Goal: Task Accomplishment & Management: Manage account settings

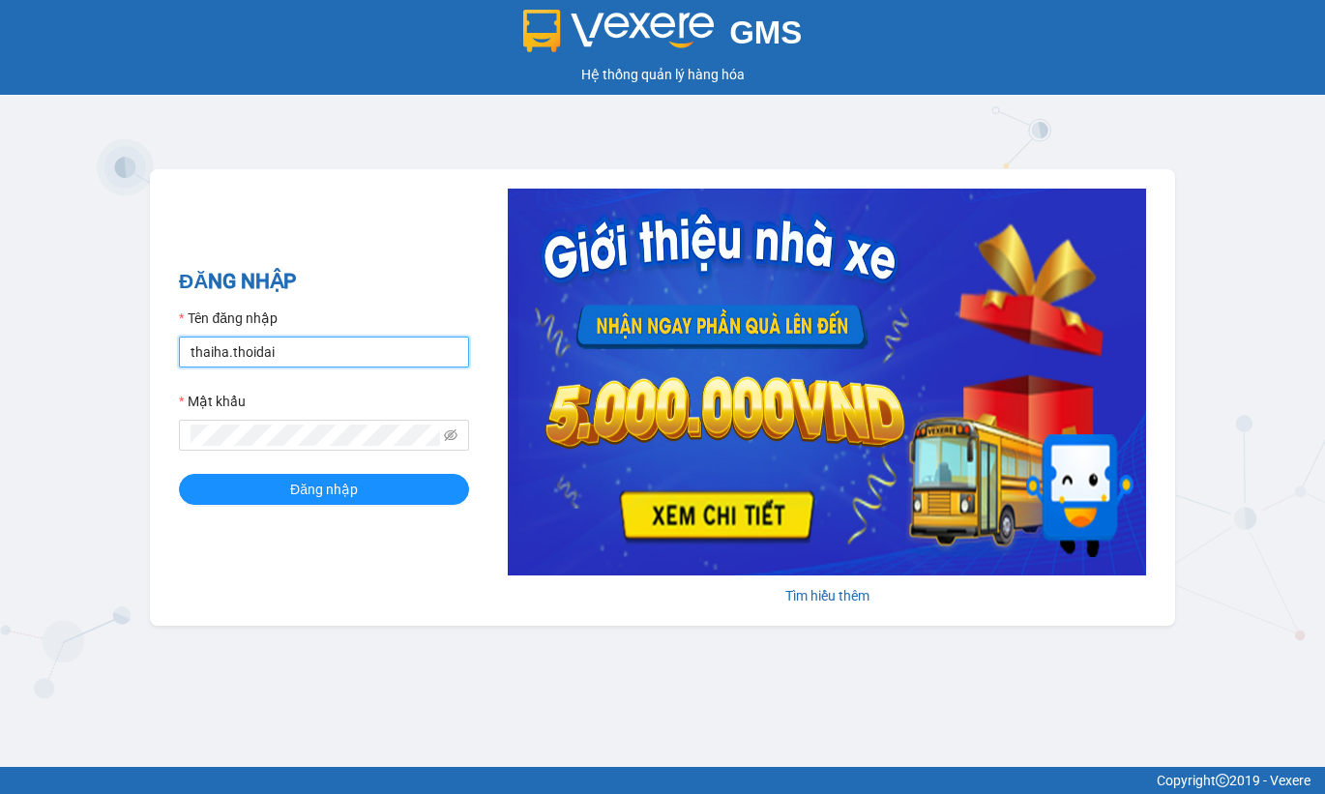
click at [297, 359] on input "thaiha.thoidai" at bounding box center [324, 351] width 290 height 31
type input "thuyhang.thoidai"
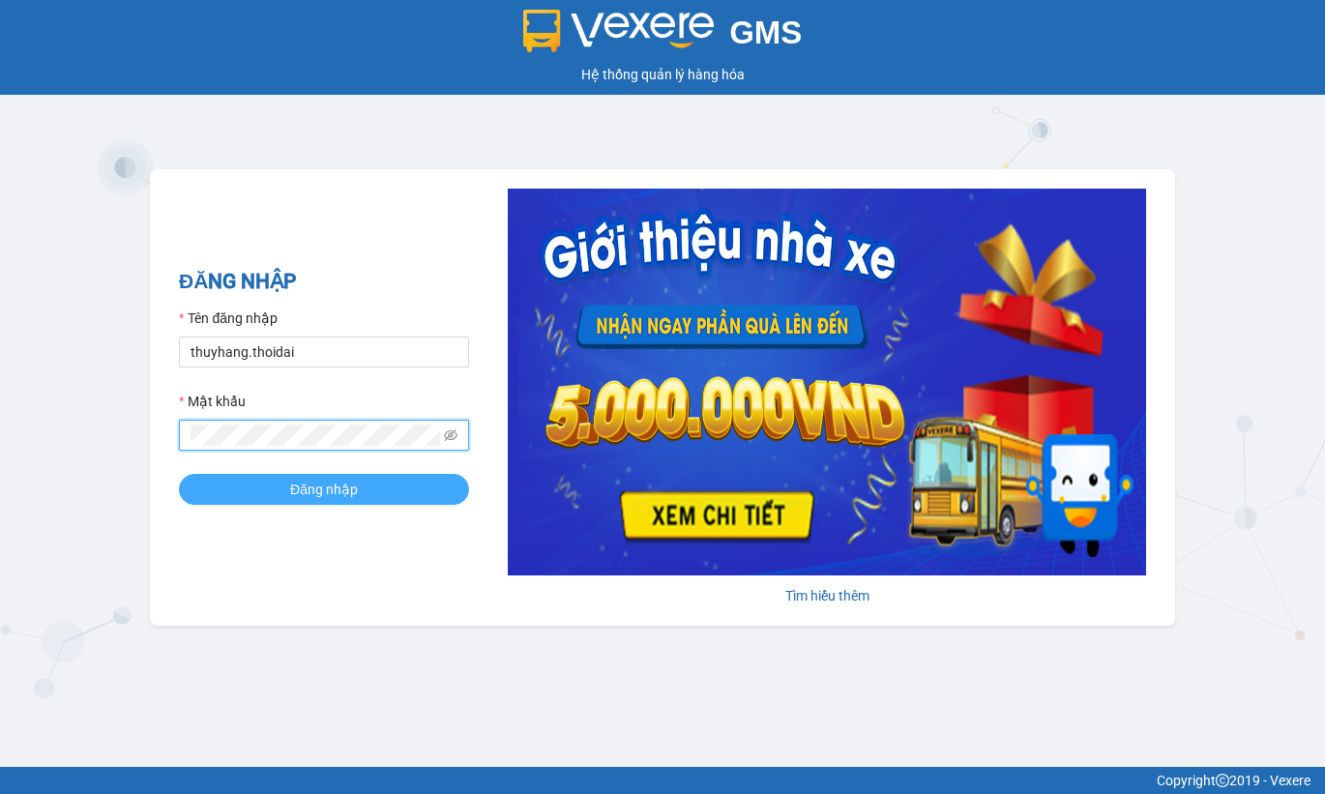
click at [247, 485] on button "Đăng nhập" at bounding box center [324, 489] width 290 height 31
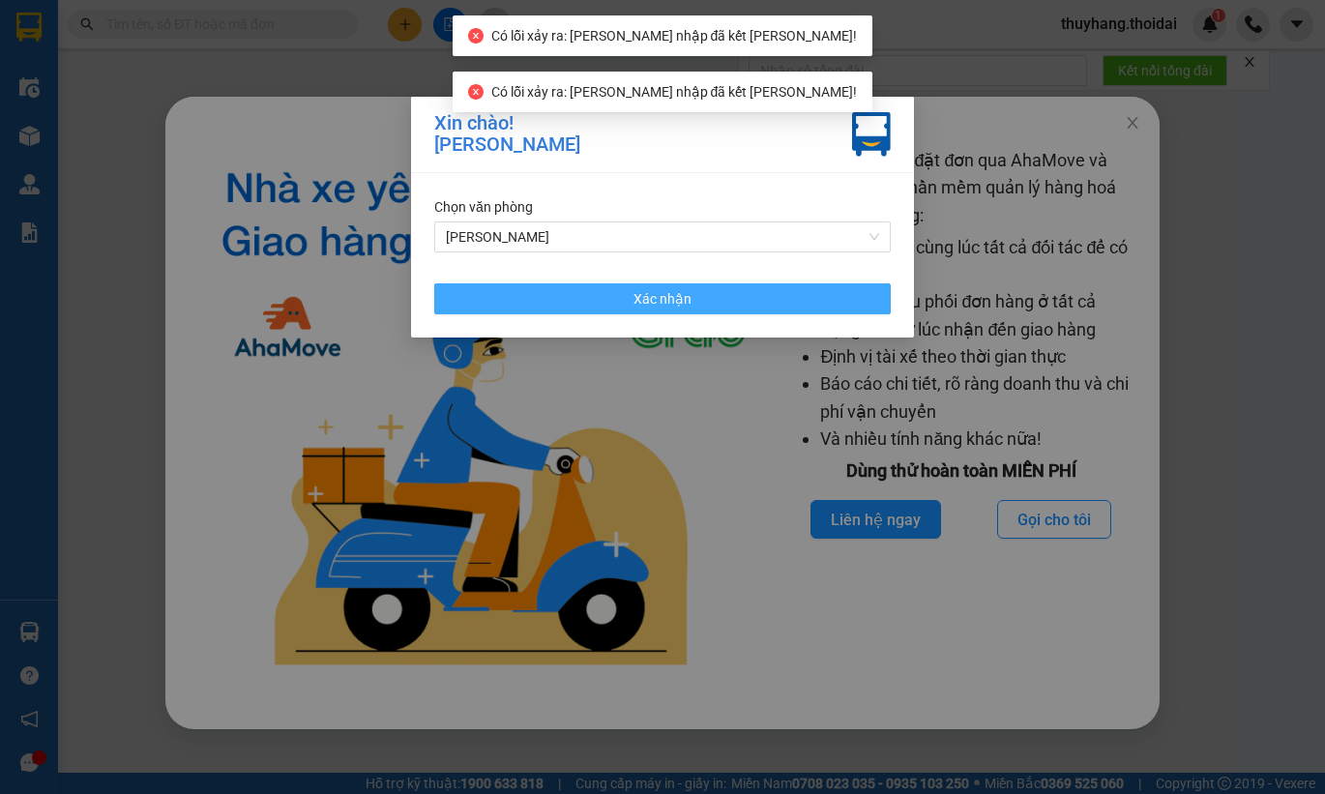
click at [609, 297] on button "Xác nhận" at bounding box center [662, 298] width 456 height 31
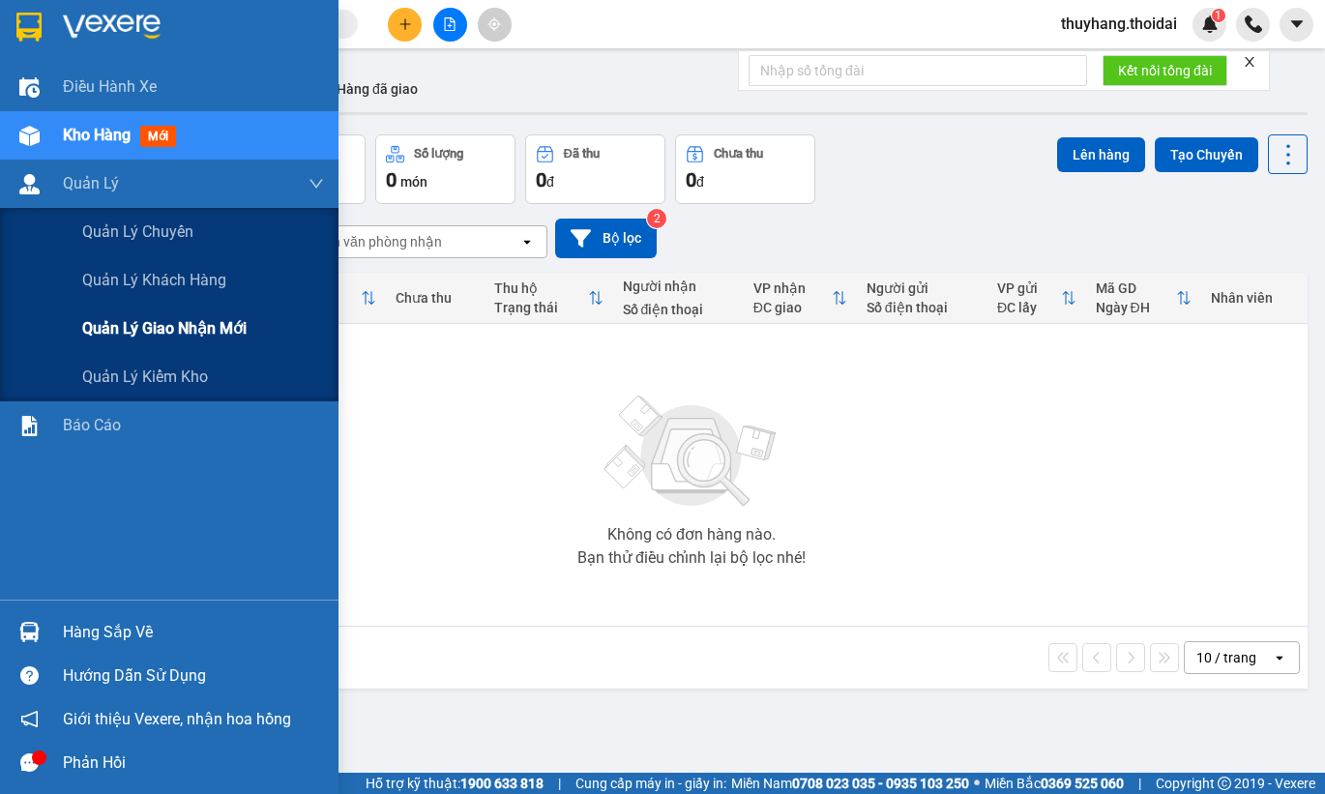
click at [166, 325] on td "Không có đơn hàng nào. Bạn thử điều chỉnh lại bộ lọc nhé!" at bounding box center [691, 475] width 1232 height 303
click at [206, 335] on span "Quản lý giao nhận mới" at bounding box center [164, 328] width 164 height 24
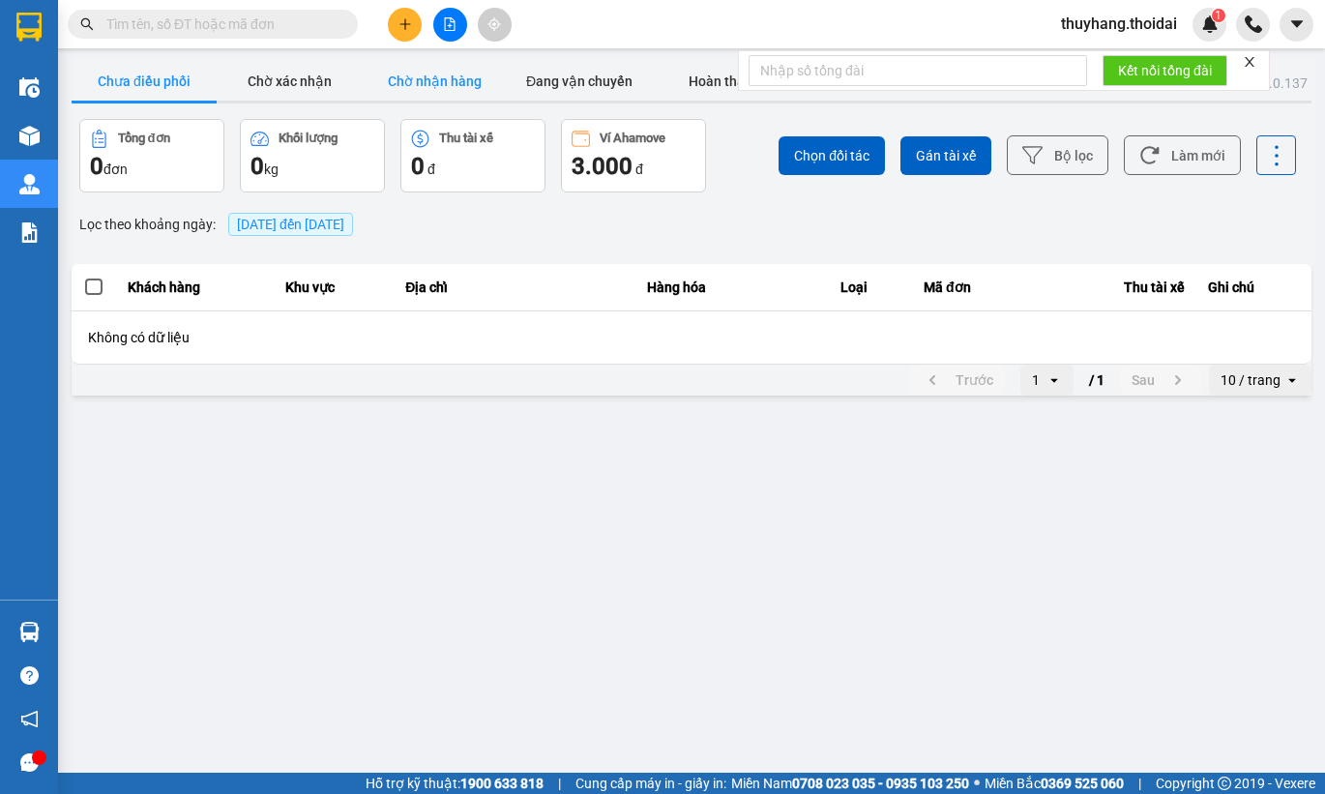
click at [452, 83] on button "Chờ nhận hàng" at bounding box center [434, 81] width 145 height 39
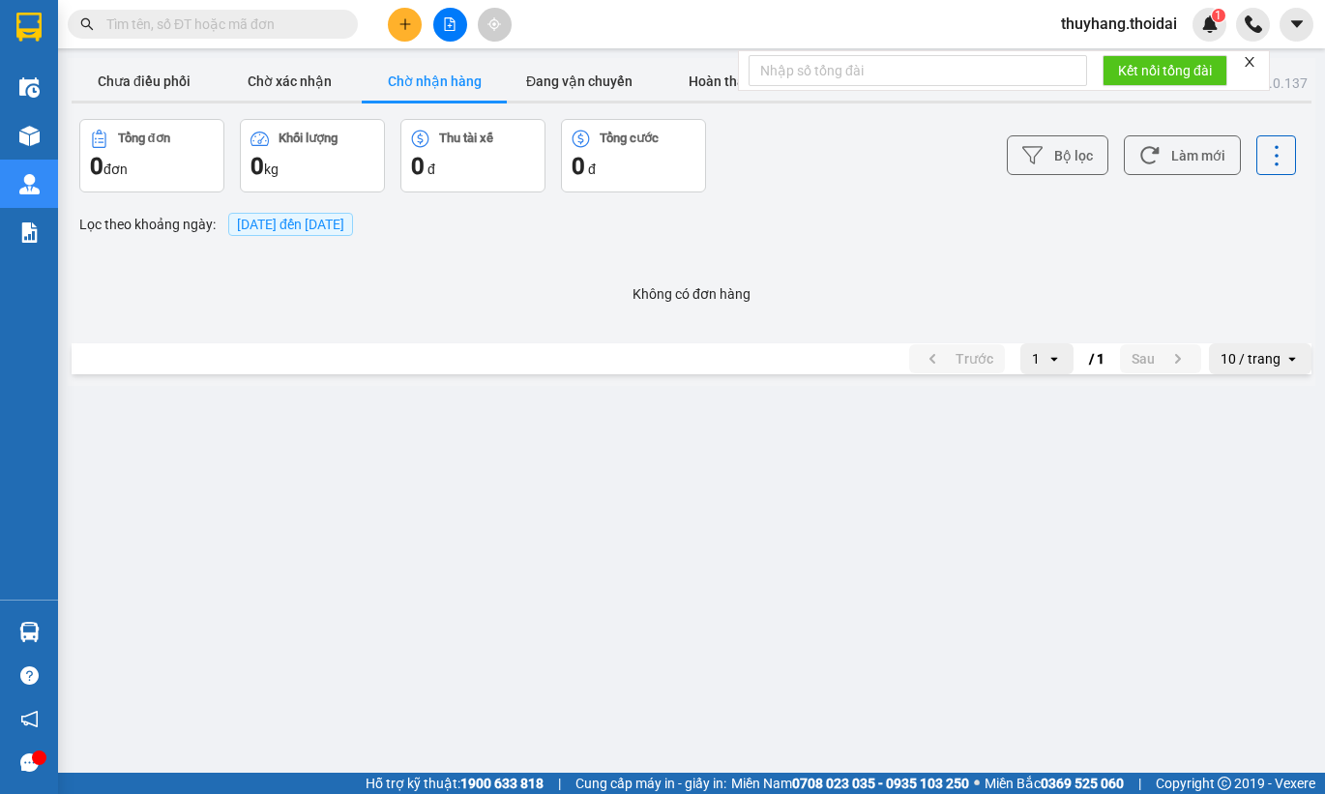
click at [296, 223] on span "15/09/2025 đến 15/09/2025" at bounding box center [290, 224] width 107 height 15
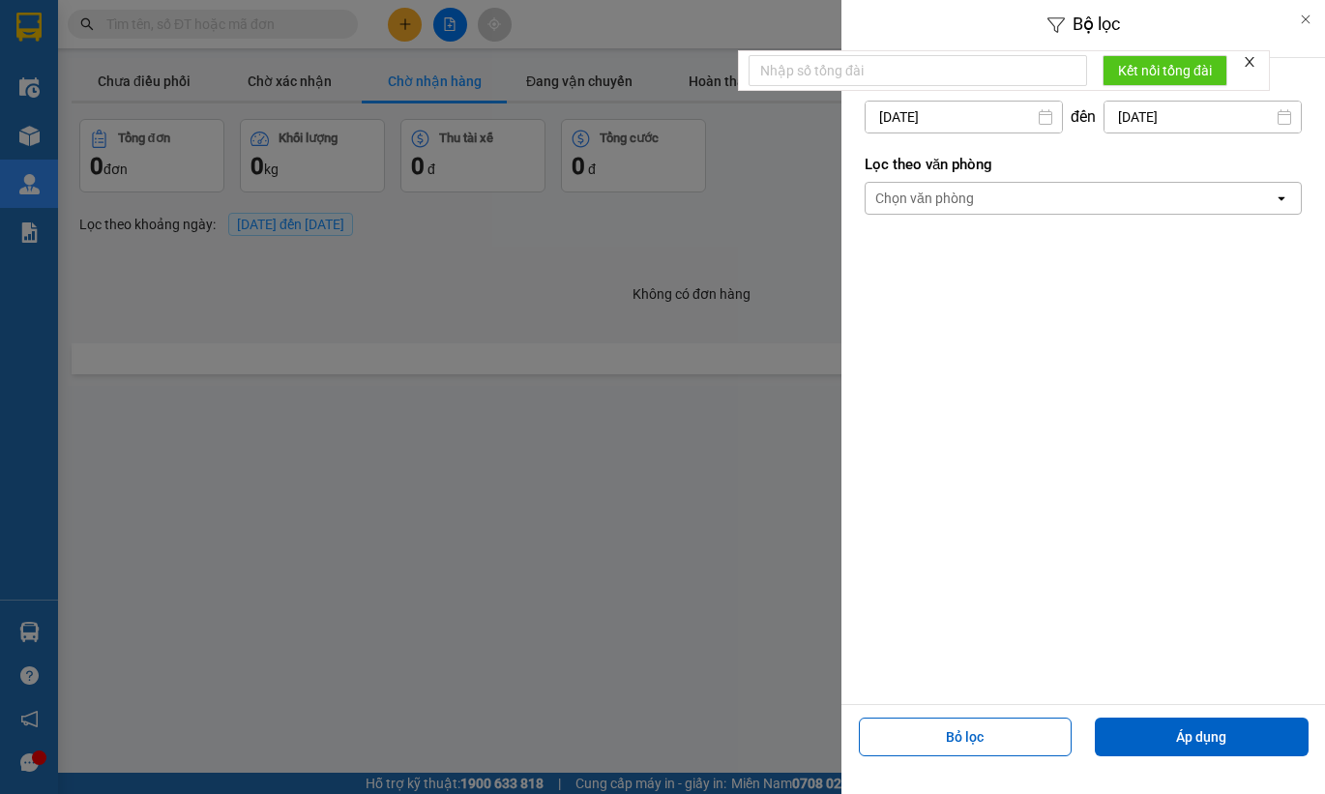
click at [974, 110] on input "15/09/2025" at bounding box center [963, 117] width 196 height 31
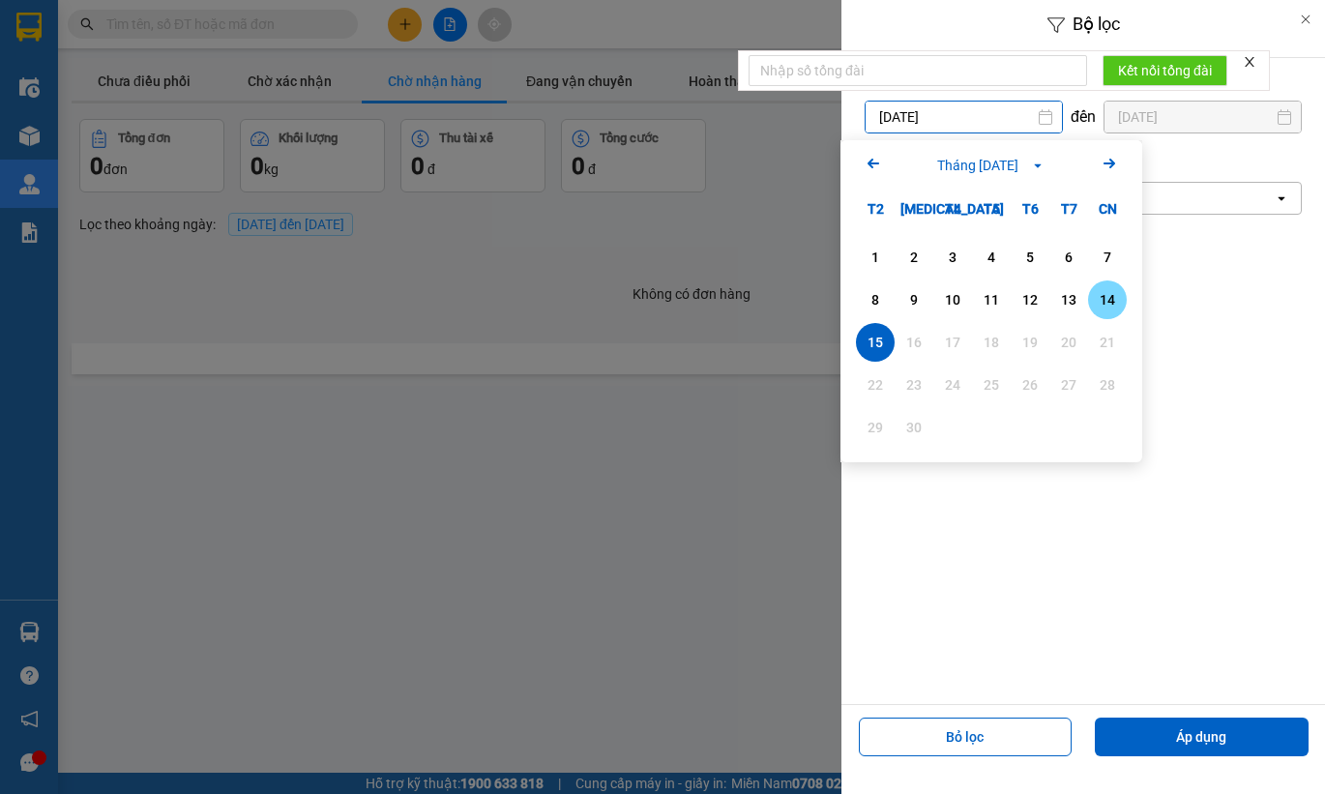
click at [1097, 298] on div "14" at bounding box center [1106, 299] width 27 height 23
type input "14/09/2025"
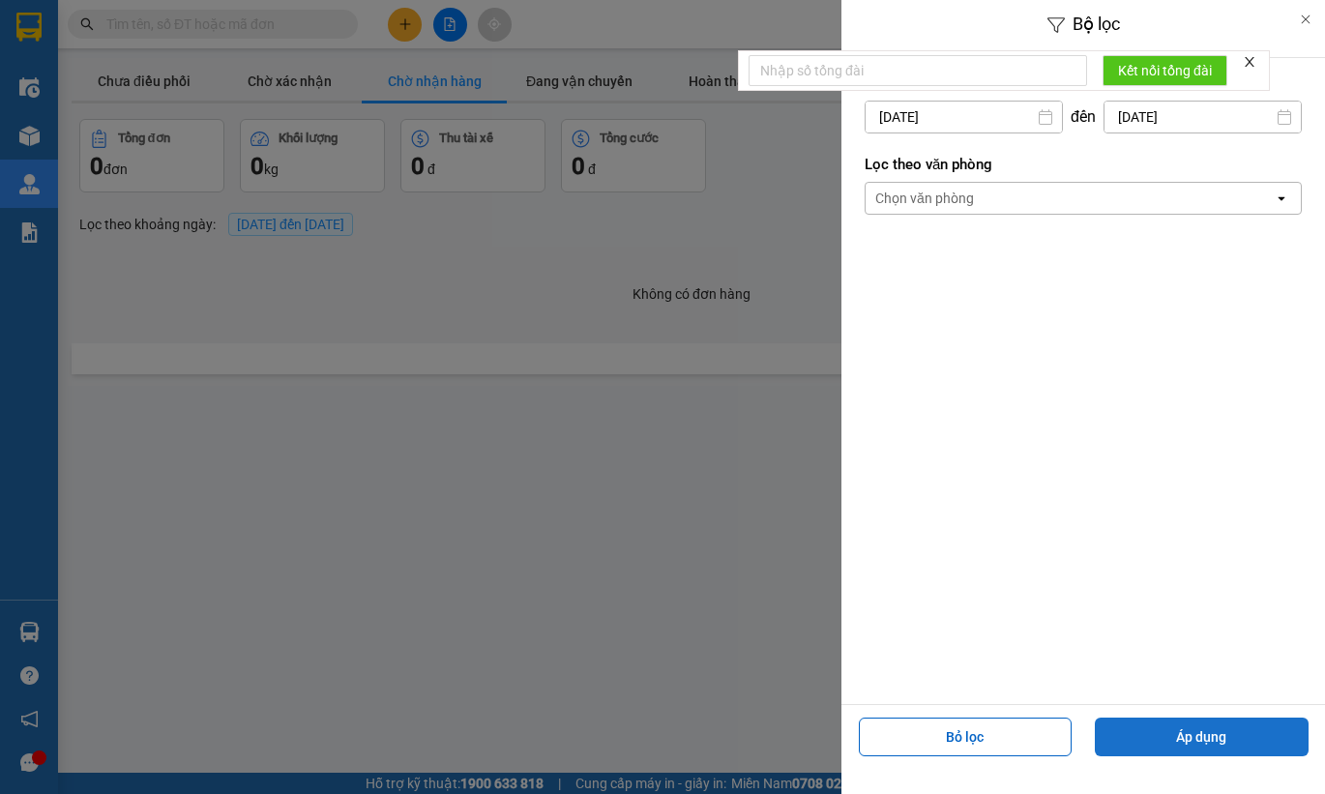
click at [1256, 737] on button "Áp dụng" at bounding box center [1201, 736] width 214 height 39
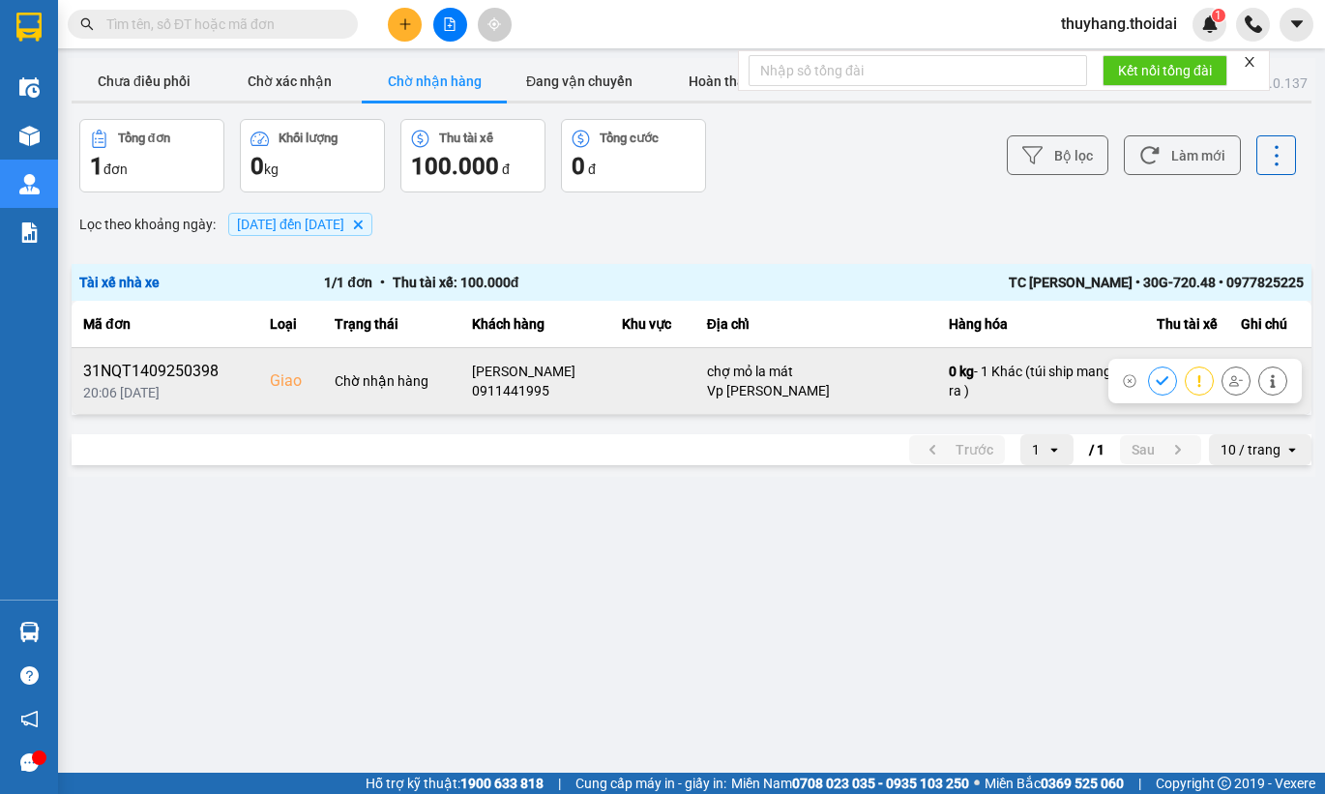
click at [1162, 375] on icon at bounding box center [1162, 381] width 14 height 14
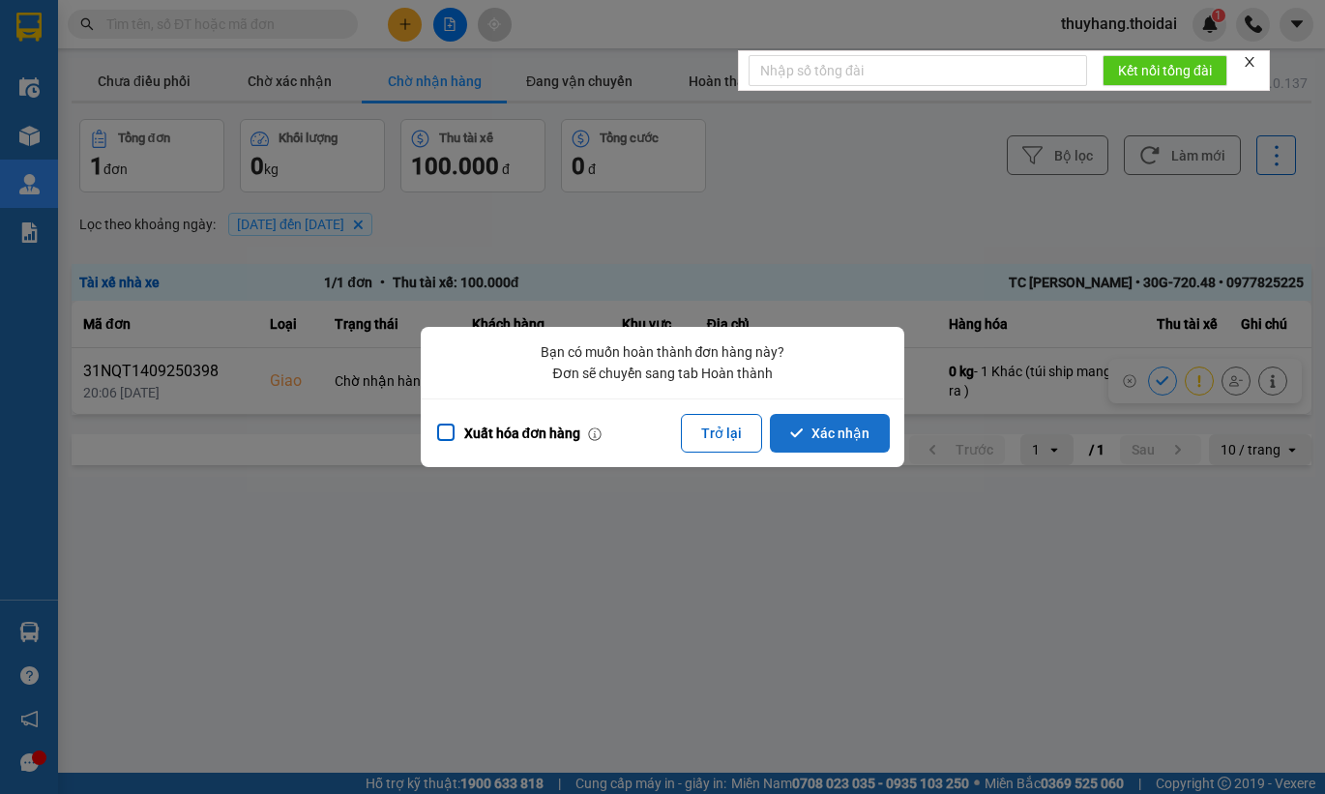
click at [822, 430] on button "Xác nhận" at bounding box center [830, 433] width 120 height 39
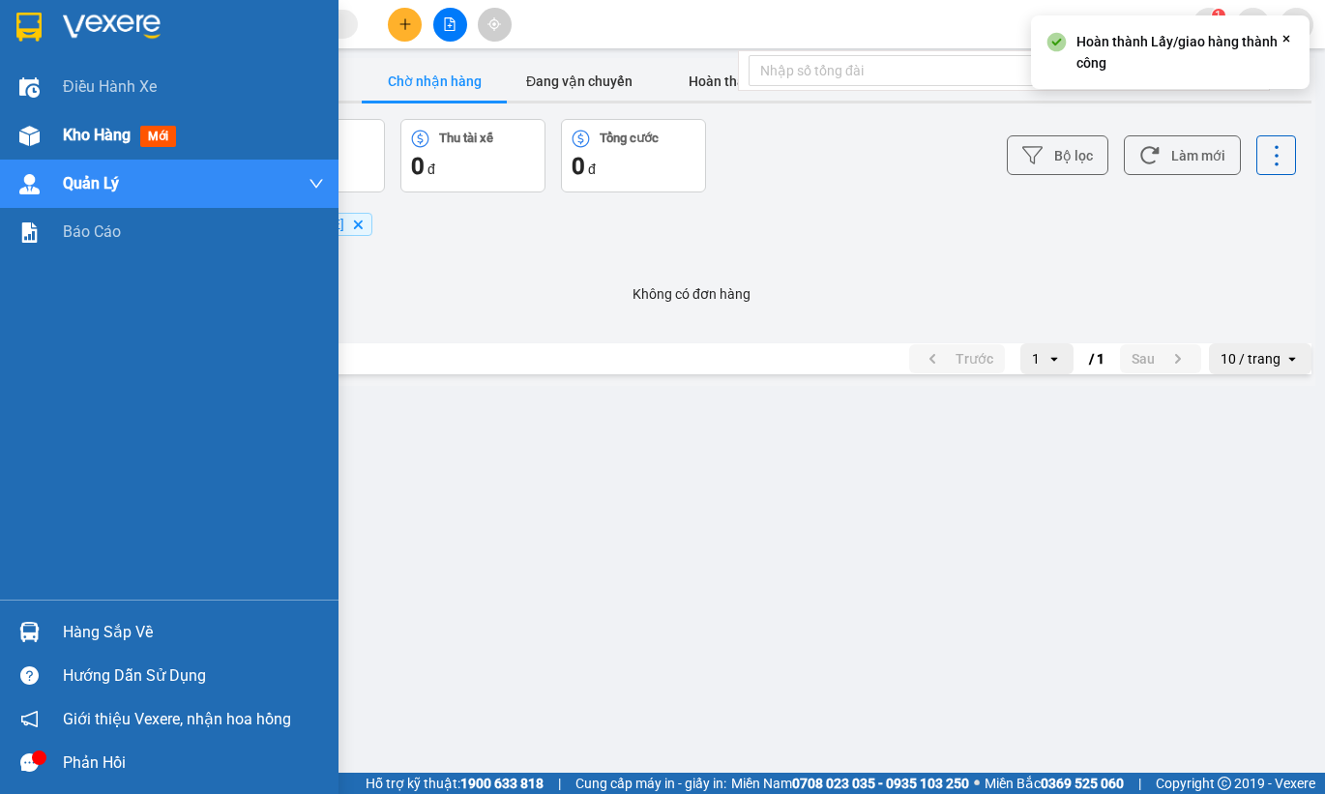
click at [39, 125] on div at bounding box center [30, 136] width 34 height 34
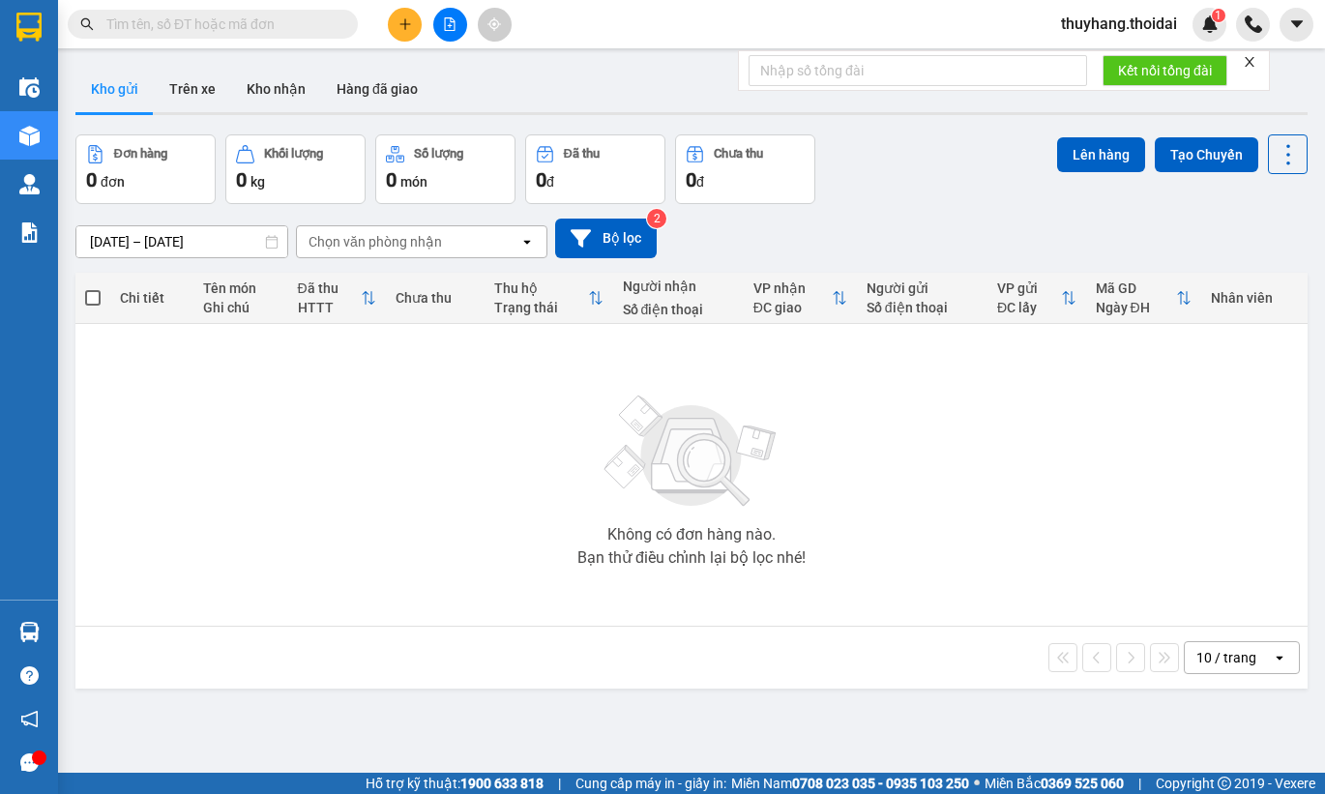
click at [1152, 28] on span "thuyhang.thoidai" at bounding box center [1118, 24] width 147 height 24
click at [1121, 65] on span "Đăng xuất" at bounding box center [1126, 59] width 108 height 21
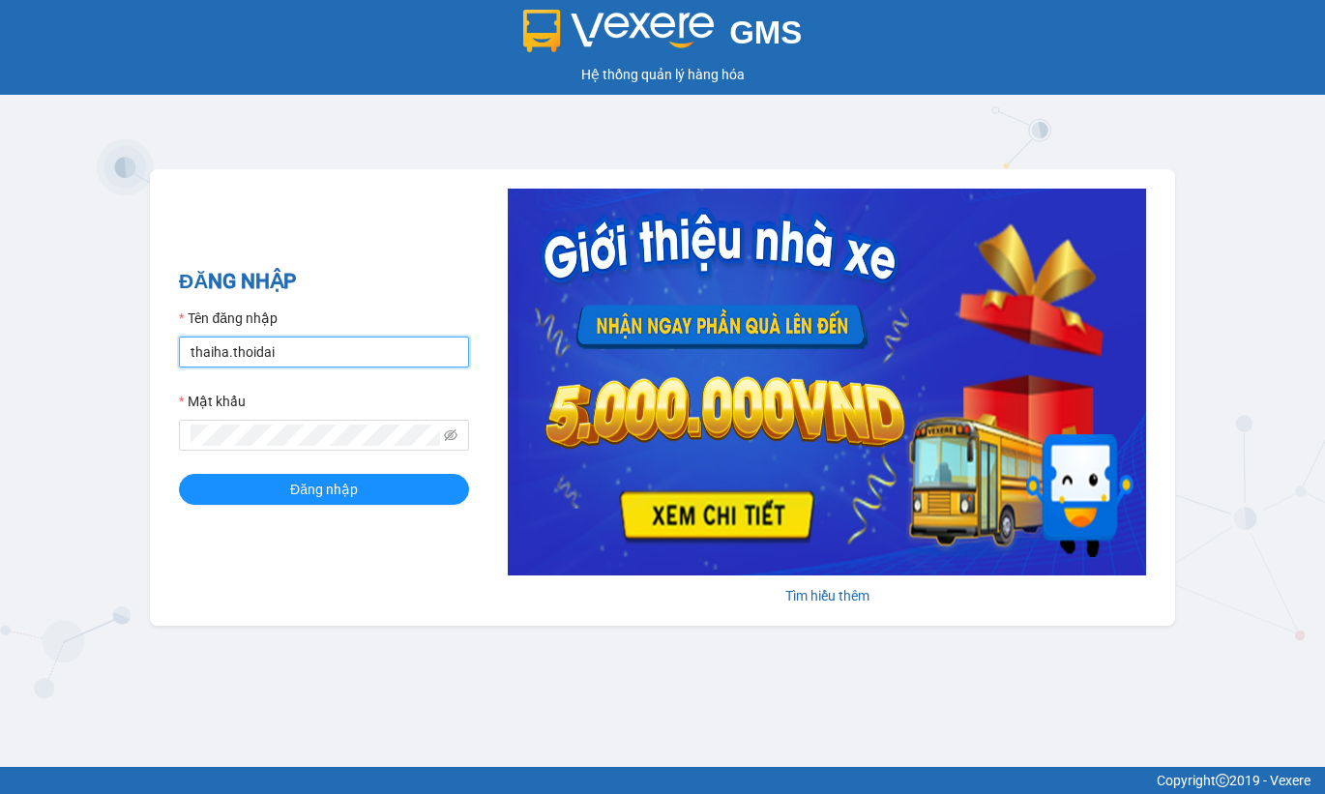
click at [299, 365] on input "thaiha.thoidai" at bounding box center [324, 351] width 290 height 31
type input "thuyhang.thoidai"
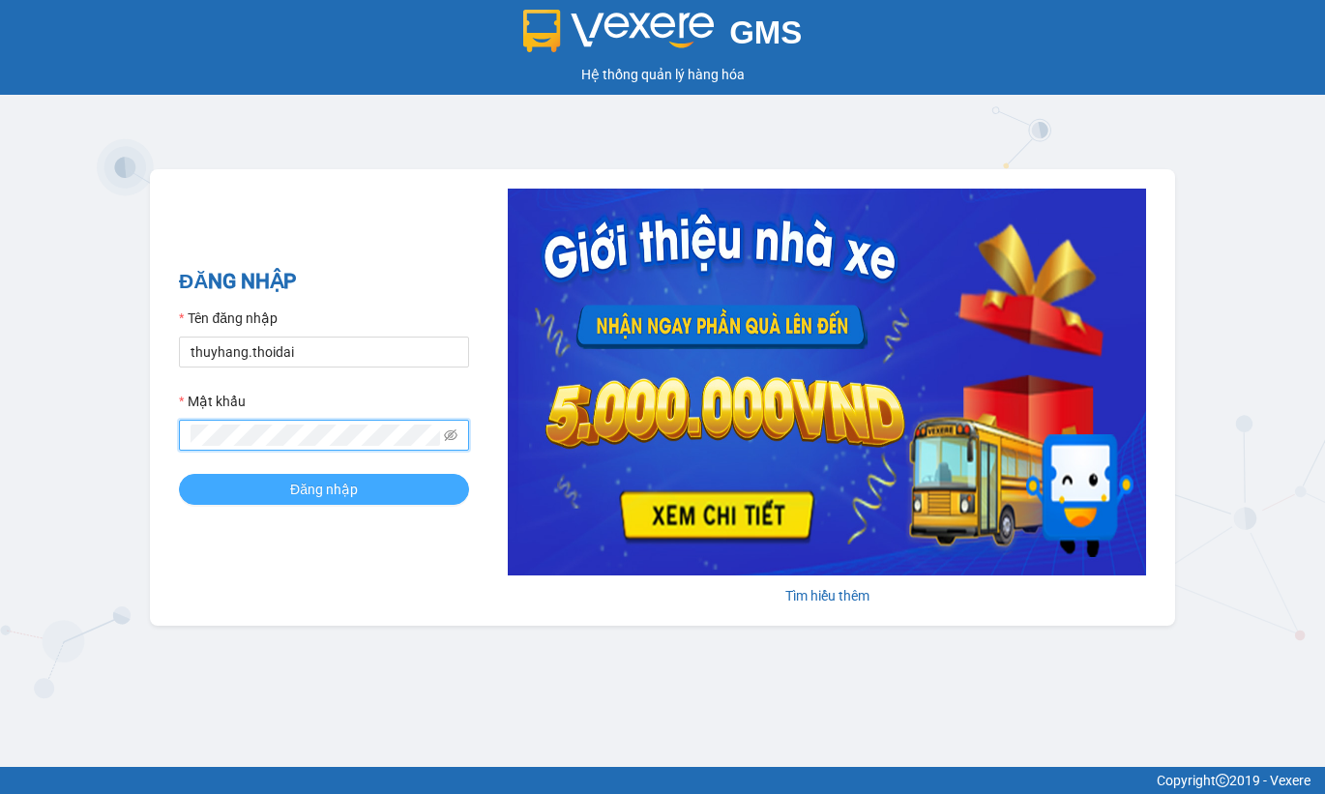
click at [233, 491] on button "Đăng nhập" at bounding box center [324, 489] width 290 height 31
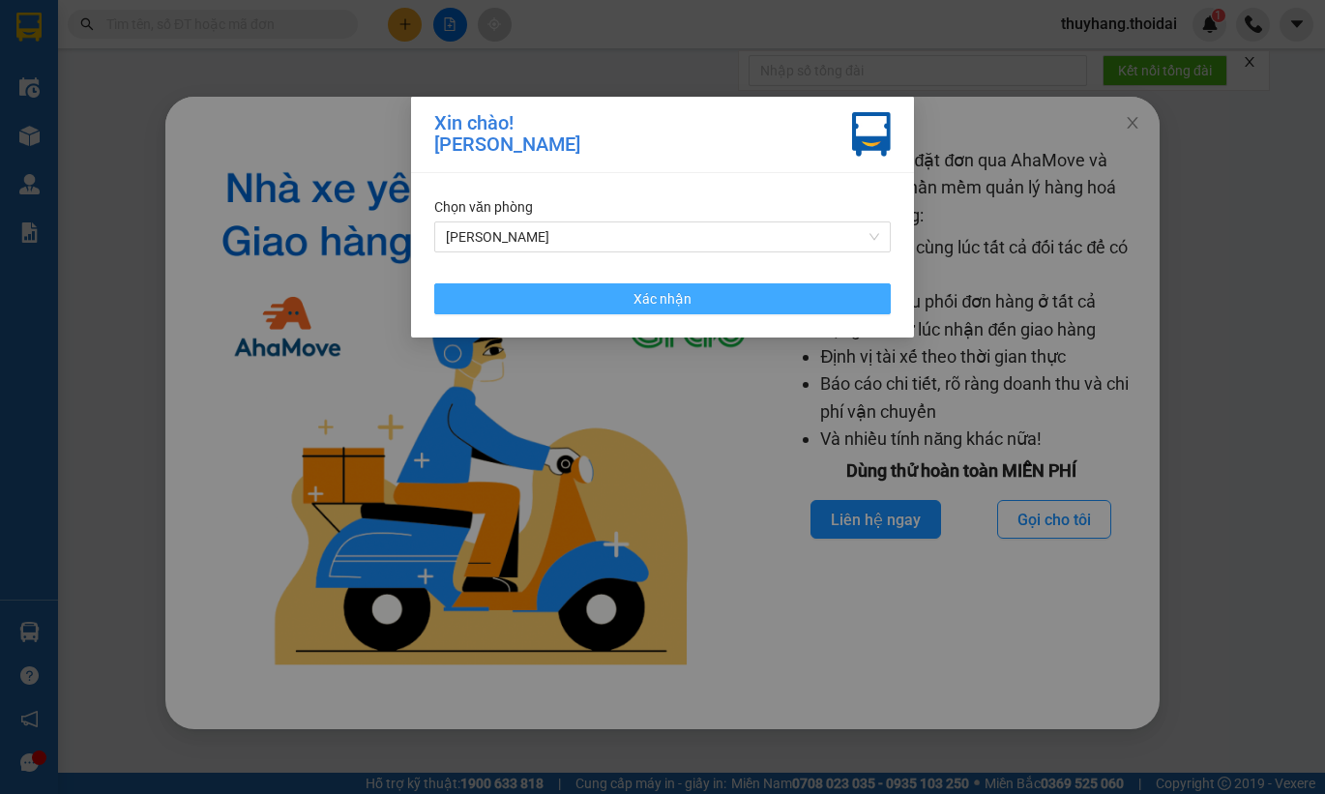
click at [614, 283] on button "Xác nhận" at bounding box center [662, 298] width 456 height 31
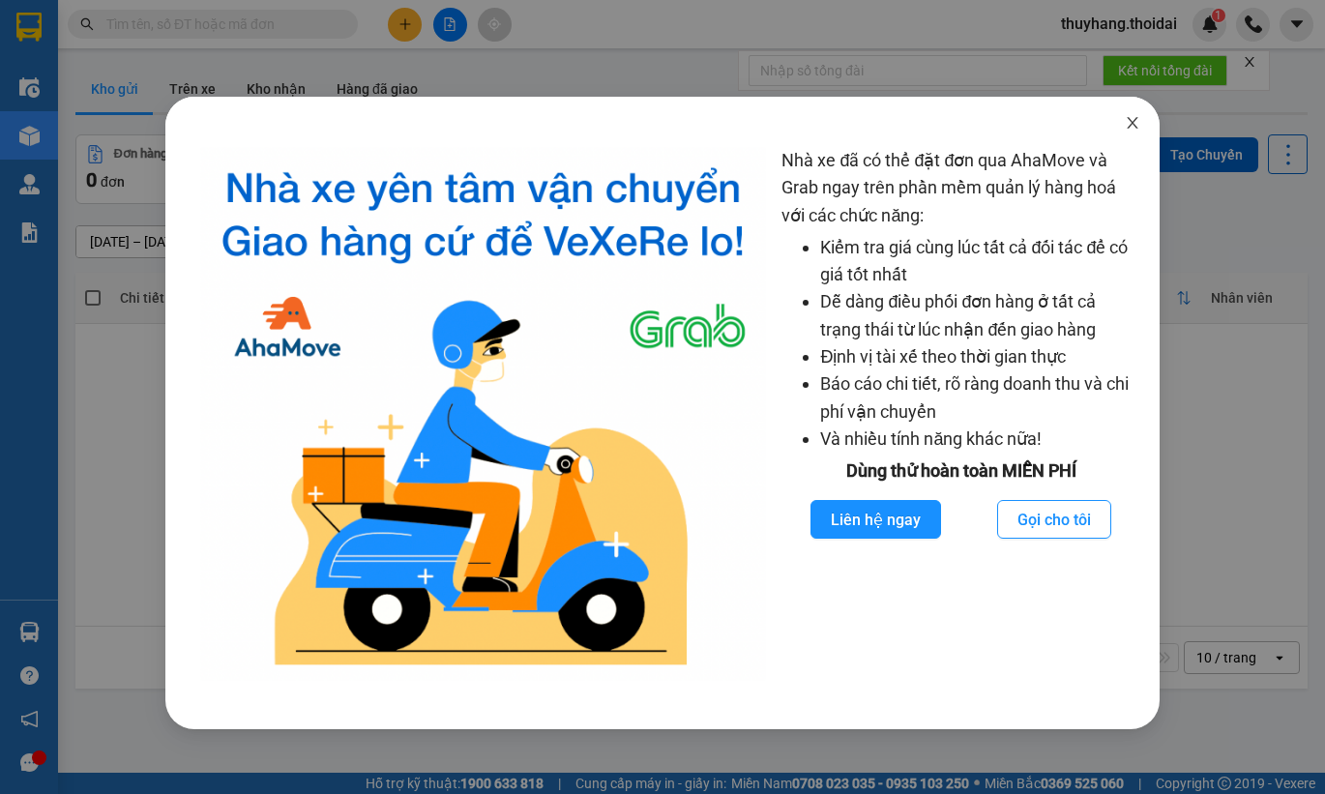
click at [1131, 129] on icon "close" at bounding box center [1131, 122] width 15 height 15
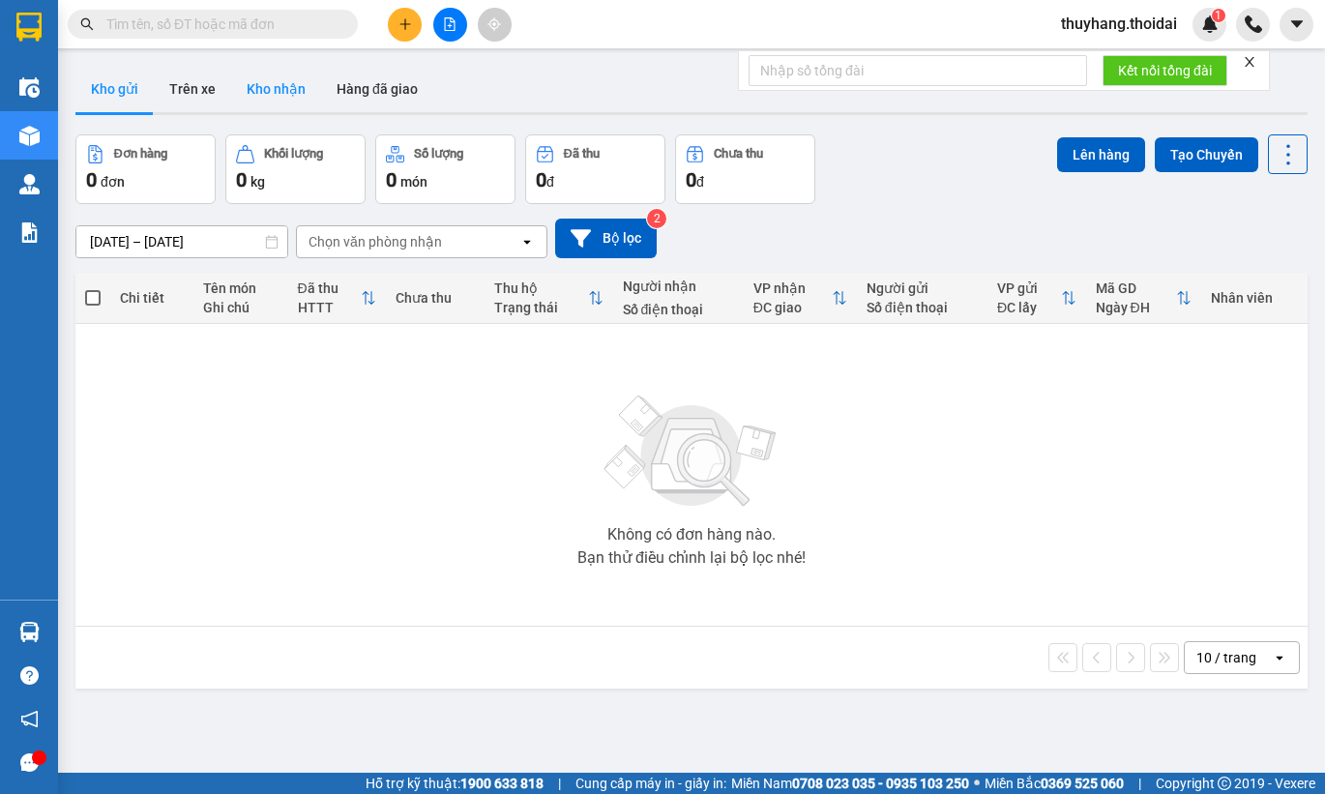
click at [295, 87] on button "Kho nhận" at bounding box center [276, 89] width 90 height 46
